Goal: Task Accomplishment & Management: Use online tool/utility

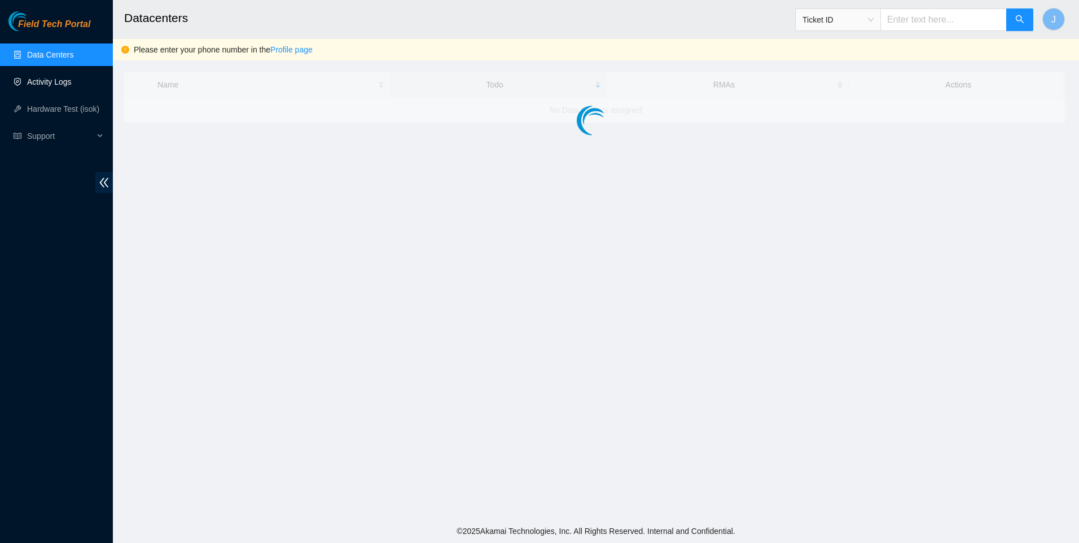
click at [50, 86] on link "Activity Logs" at bounding box center [49, 81] width 45 height 9
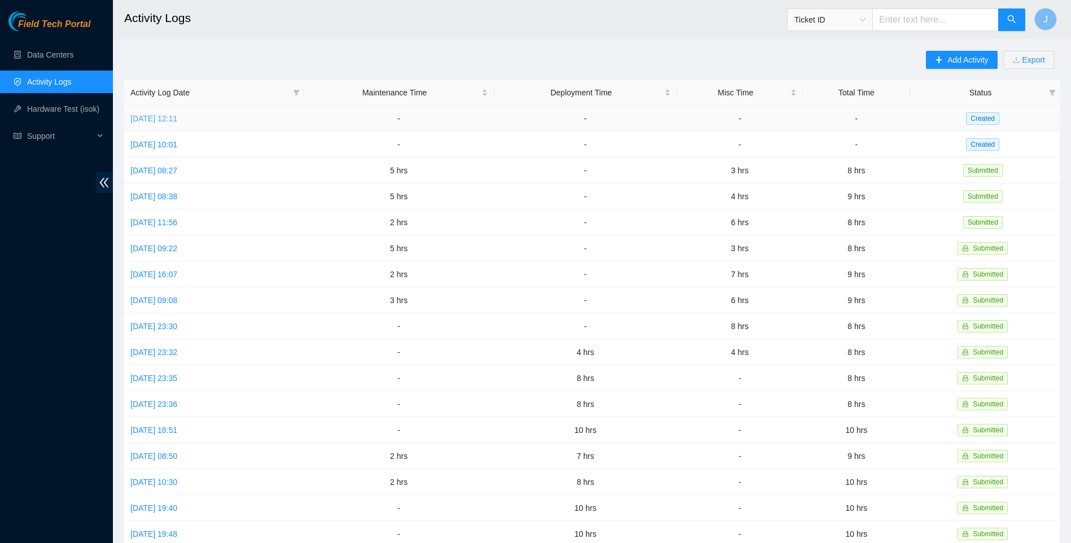
click at [173, 115] on link "[DATE] 12:11" at bounding box center [153, 118] width 47 height 9
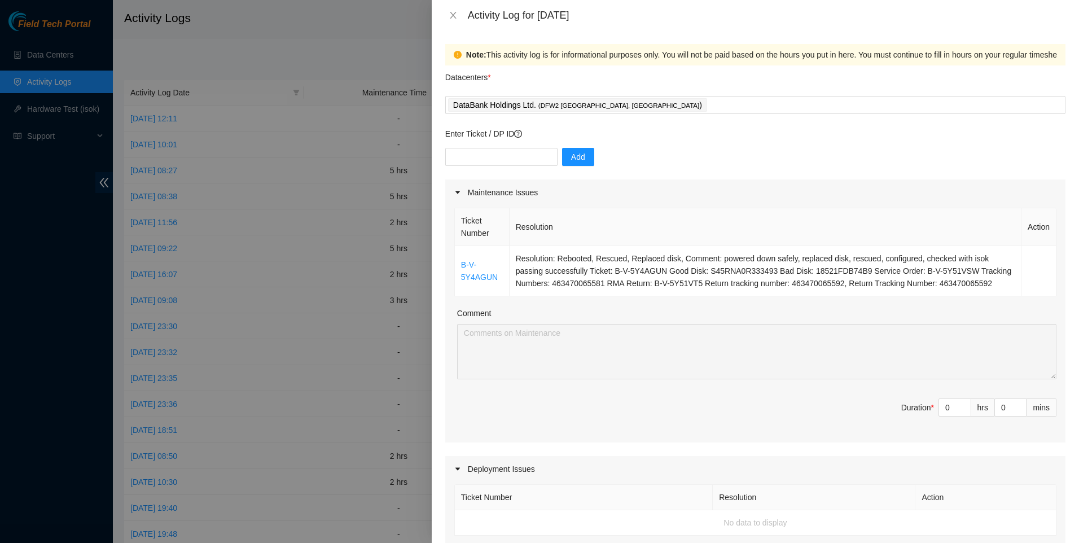
drag, startPoint x: 629, startPoint y: 192, endPoint x: 603, endPoint y: 188, distance: 26.3
click at [460, 17] on div "Activity Log for 14-10-2025" at bounding box center [755, 15] width 620 height 12
click at [456, 16] on icon "close" at bounding box center [453, 15] width 9 height 9
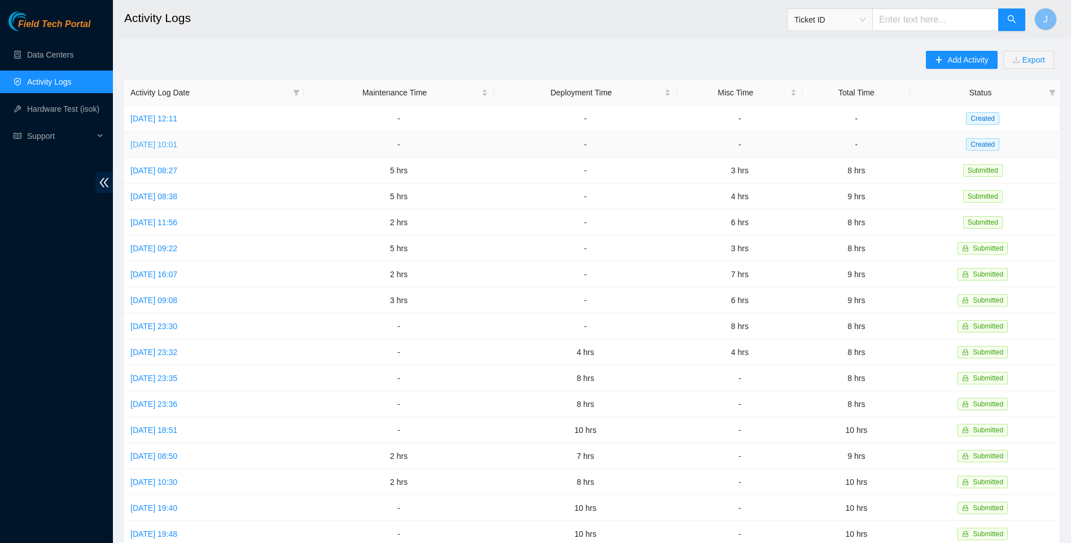
click at [177, 144] on link "[DATE] 10:01" at bounding box center [153, 144] width 47 height 9
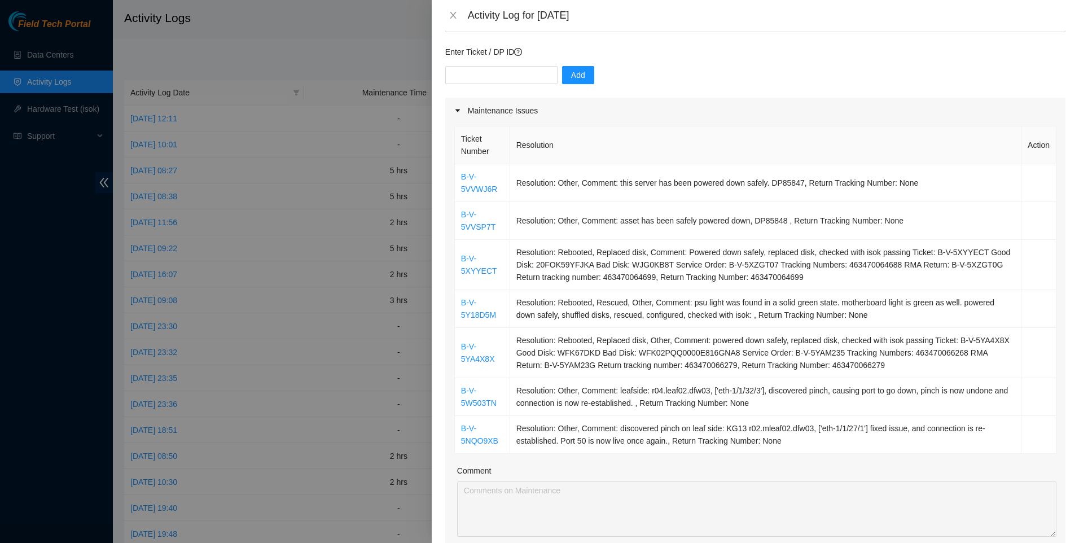
scroll to position [151, 0]
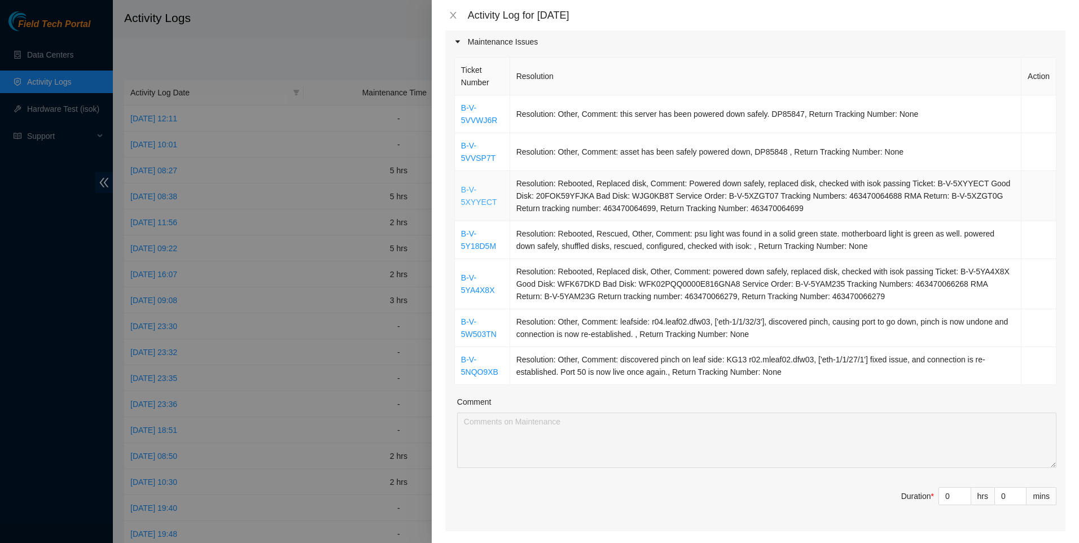
click at [466, 202] on link "B-V-5XYYECT" at bounding box center [479, 195] width 36 height 21
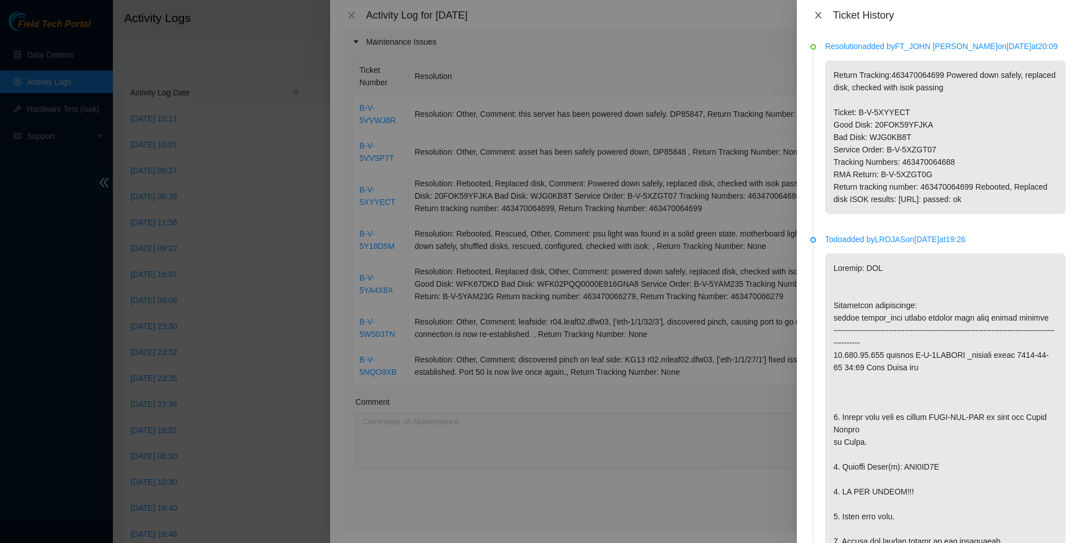
click at [817, 16] on icon "close" at bounding box center [818, 15] width 6 height 7
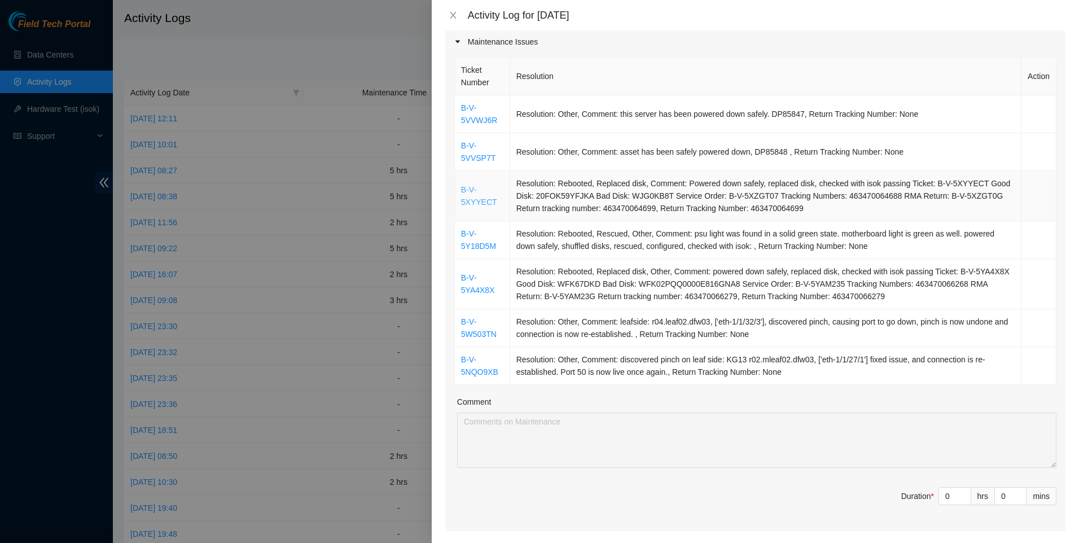
click at [472, 199] on link "B-V-5XYYECT" at bounding box center [479, 195] width 36 height 21
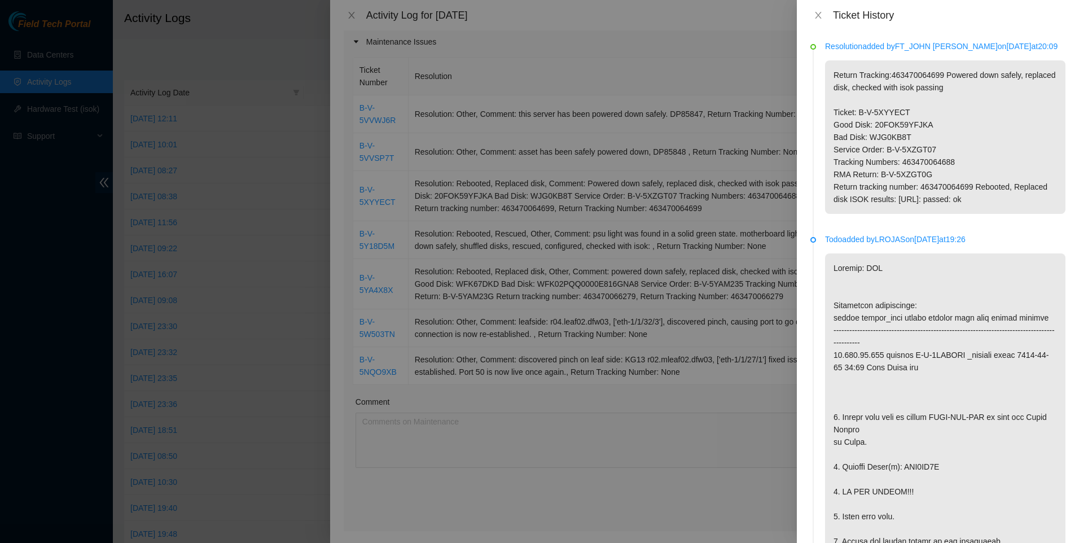
click at [605, 77] on div at bounding box center [539, 271] width 1079 height 543
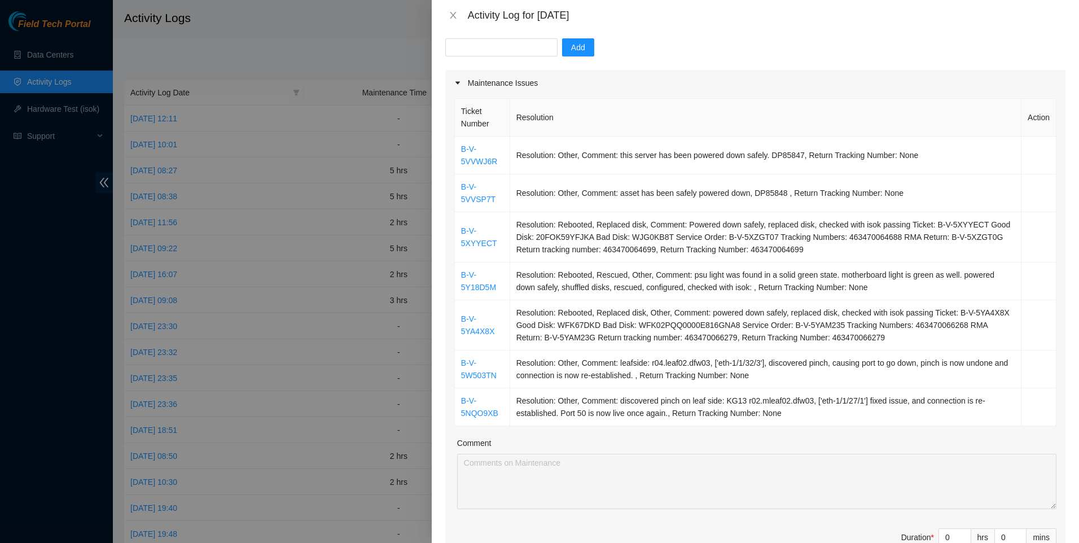
drag, startPoint x: 640, startPoint y: 77, endPoint x: 637, endPoint y: 64, distance: 12.7
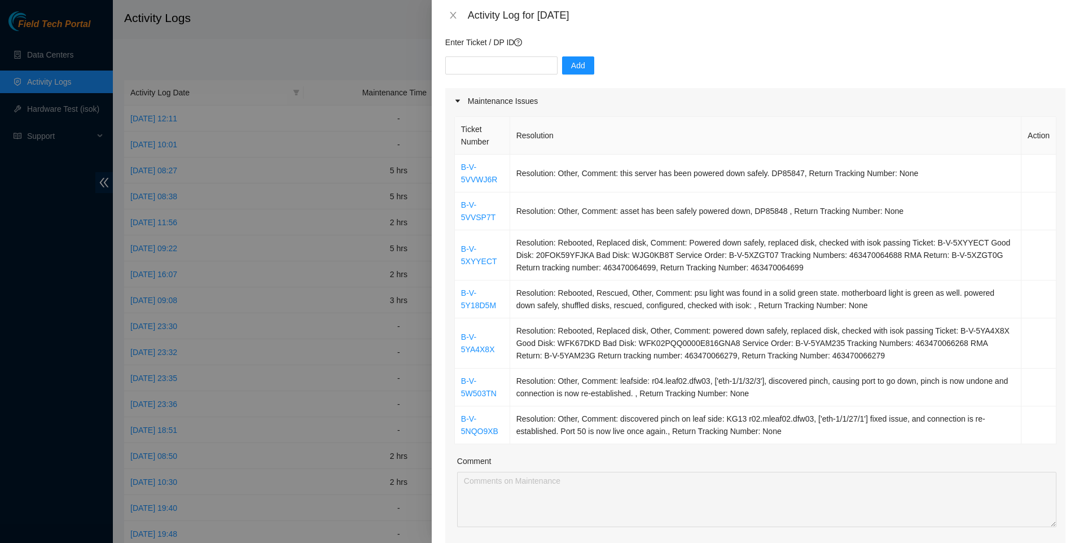
drag, startPoint x: 643, startPoint y: 79, endPoint x: 641, endPoint y: 63, distance: 16.5
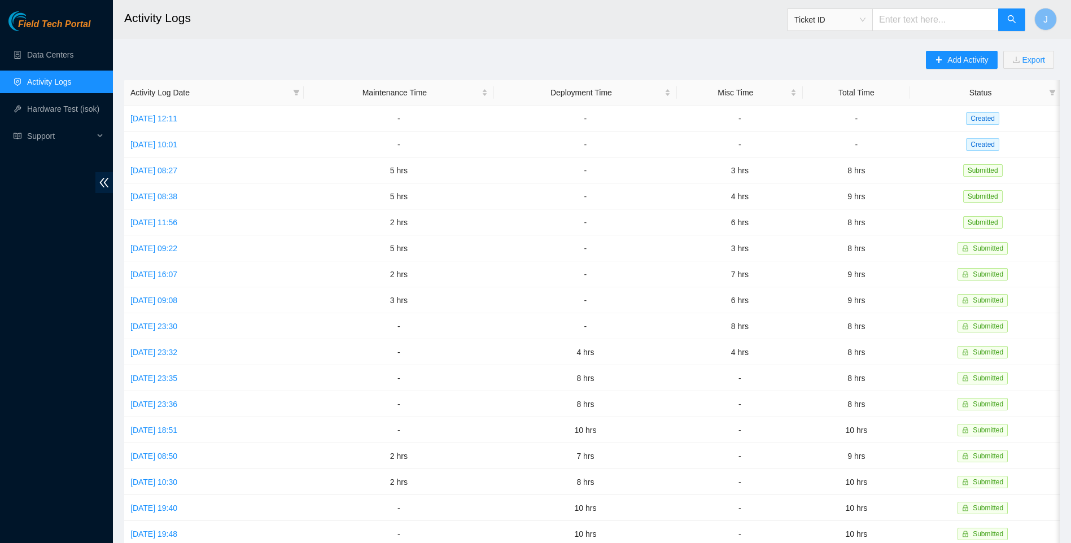
click at [33, 81] on link "Activity Logs" at bounding box center [49, 81] width 45 height 9
click at [43, 59] on link "Data Centers" at bounding box center [50, 54] width 46 height 9
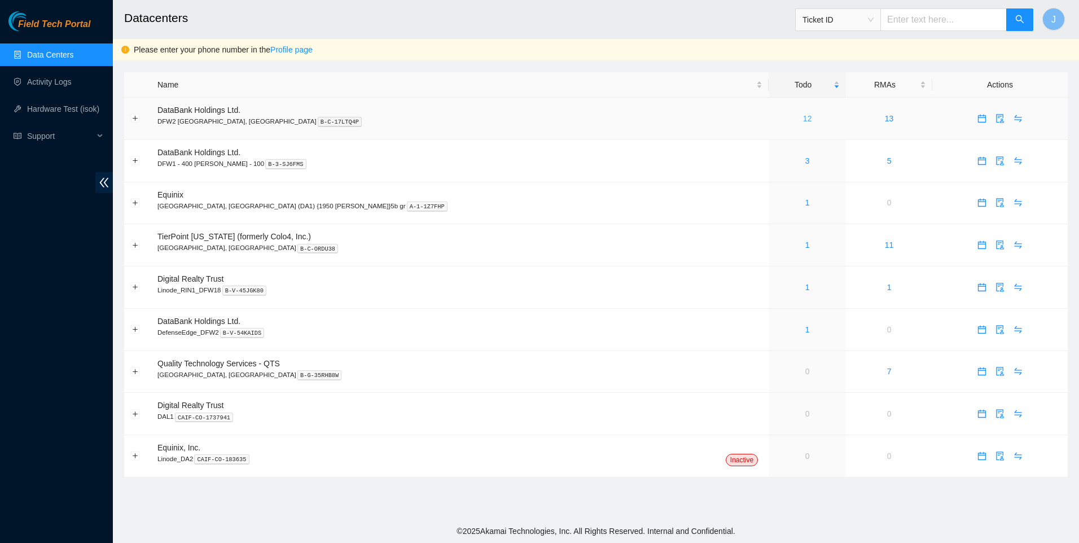
click at [803, 120] on link "12" at bounding box center [807, 118] width 9 height 9
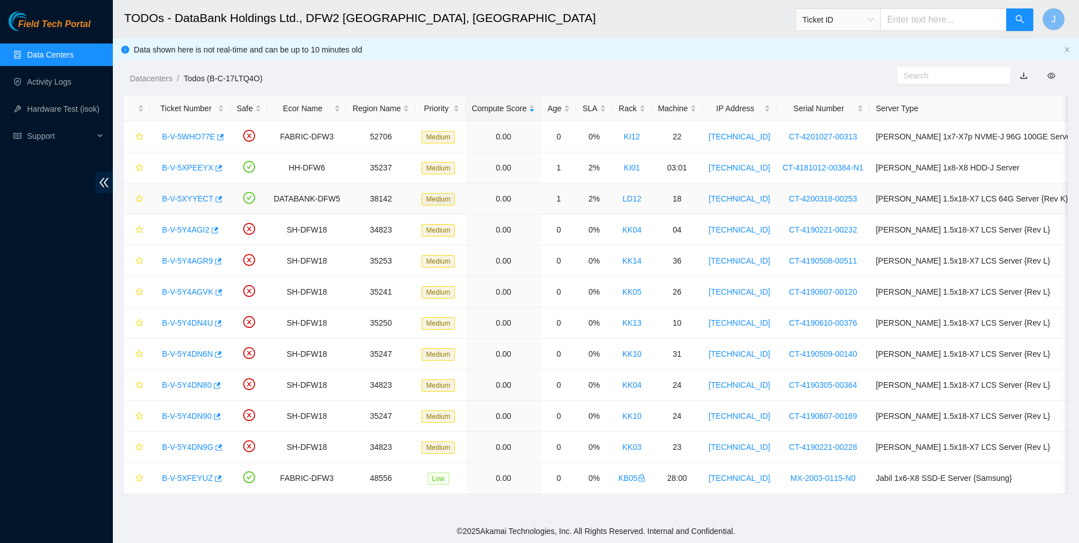
click at [173, 199] on link "B-V-5XYYECT" at bounding box center [187, 198] width 51 height 9
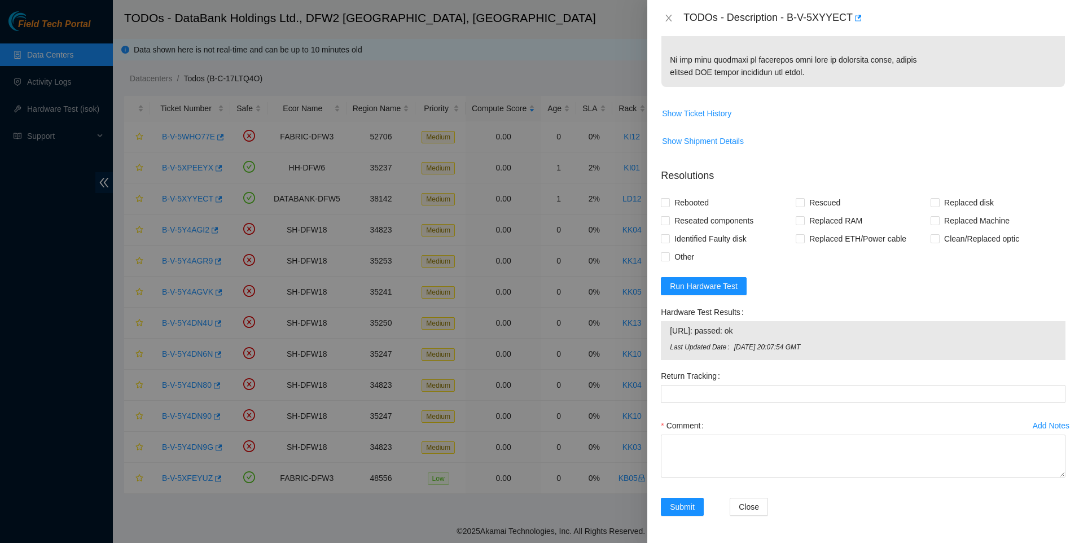
scroll to position [809, 0]
click at [702, 289] on span "Run Hardware Test" at bounding box center [704, 286] width 68 height 12
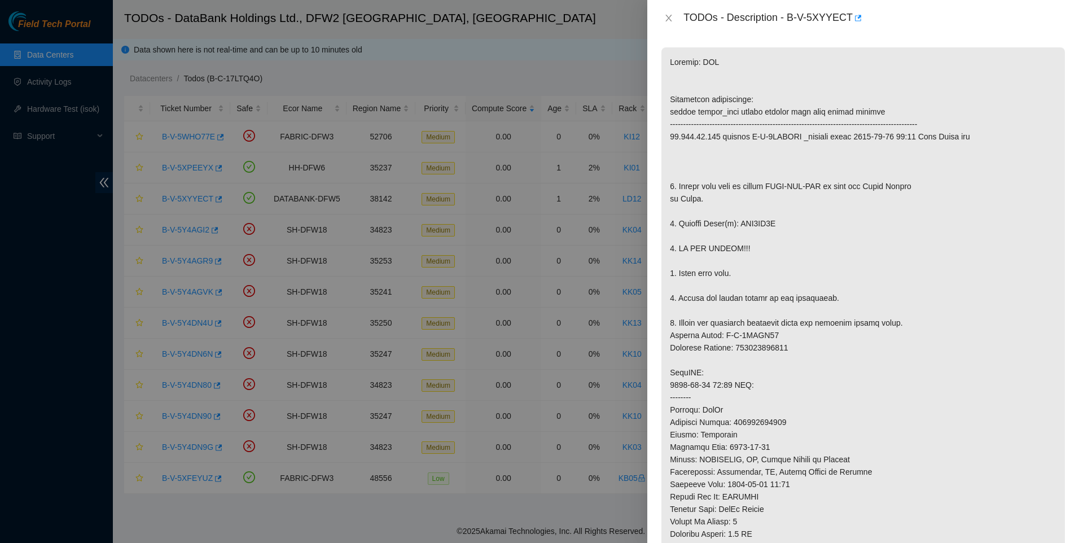
scroll to position [0, 0]
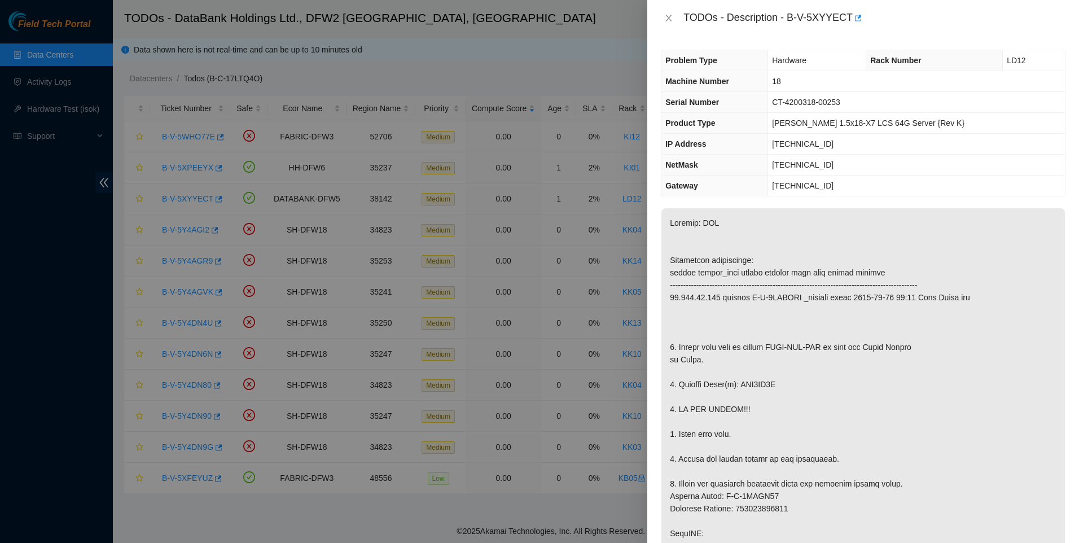
click at [876, 240] on p at bounding box center [864, 527] width 404 height 638
